Goal: Task Accomplishment & Management: Complete application form

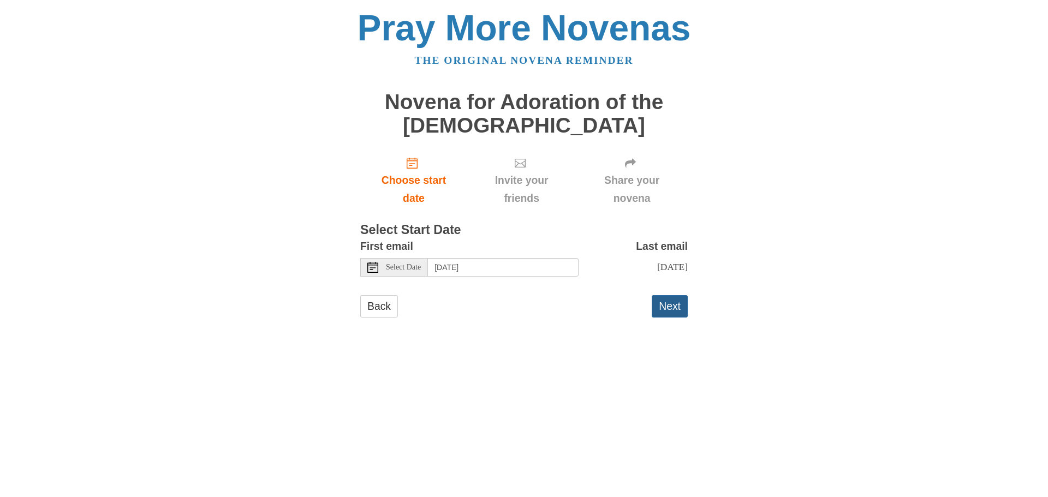
click at [675, 316] on button "Next" at bounding box center [669, 306] width 36 height 22
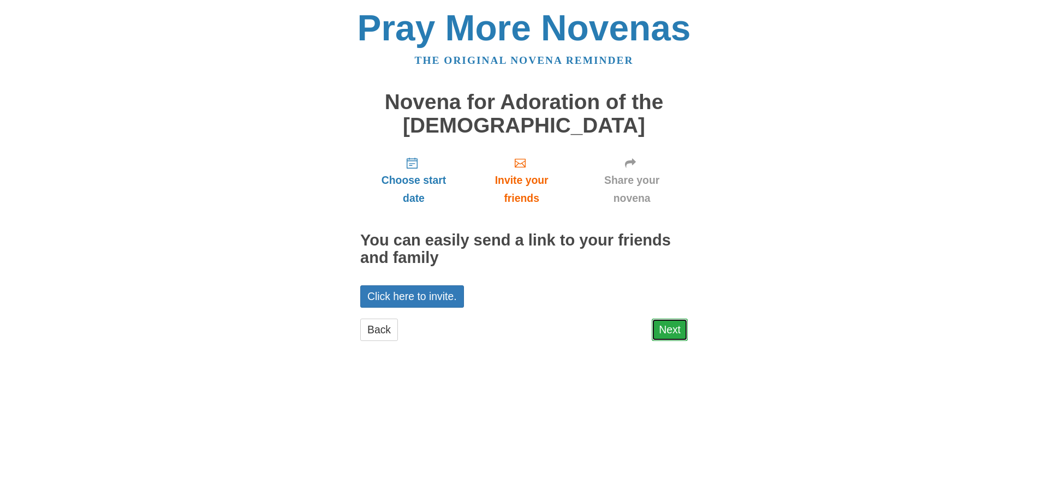
click at [669, 327] on link "Next" at bounding box center [669, 330] width 36 height 22
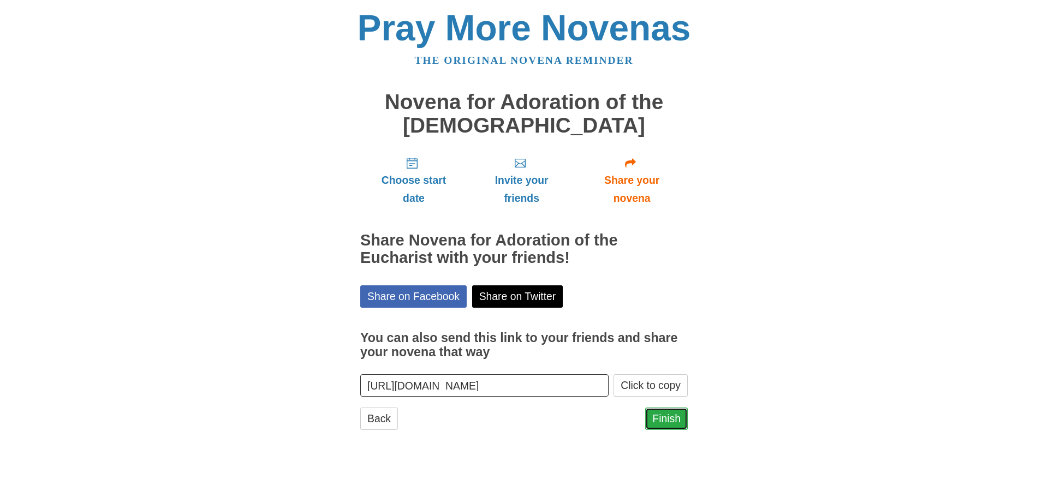
click at [681, 421] on link "Finish" at bounding box center [666, 419] width 43 height 22
